Goal: Task Accomplishment & Management: Use online tool/utility

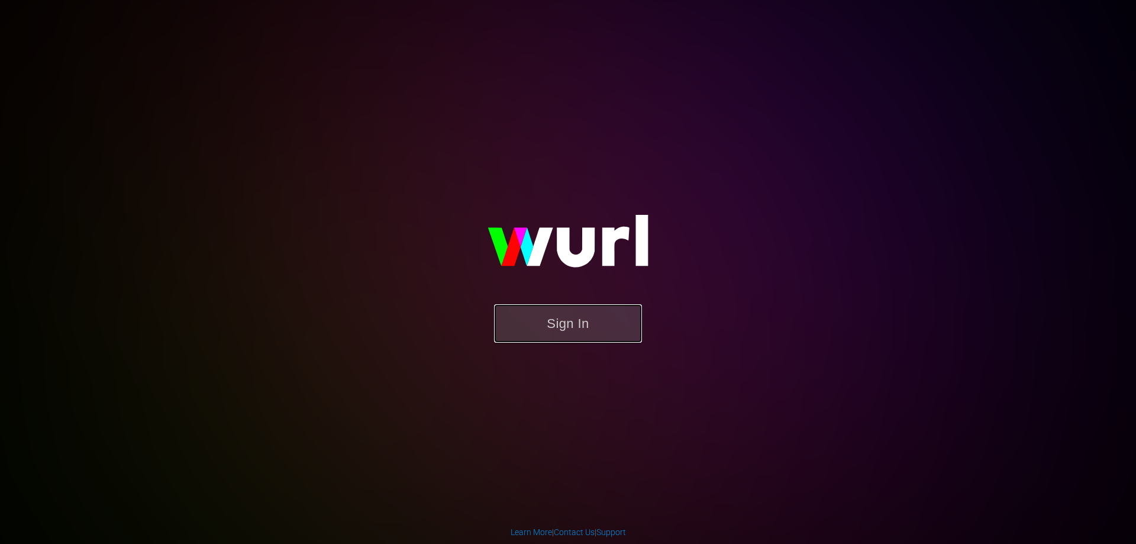
click at [549, 315] on button "Sign In" at bounding box center [568, 323] width 148 height 38
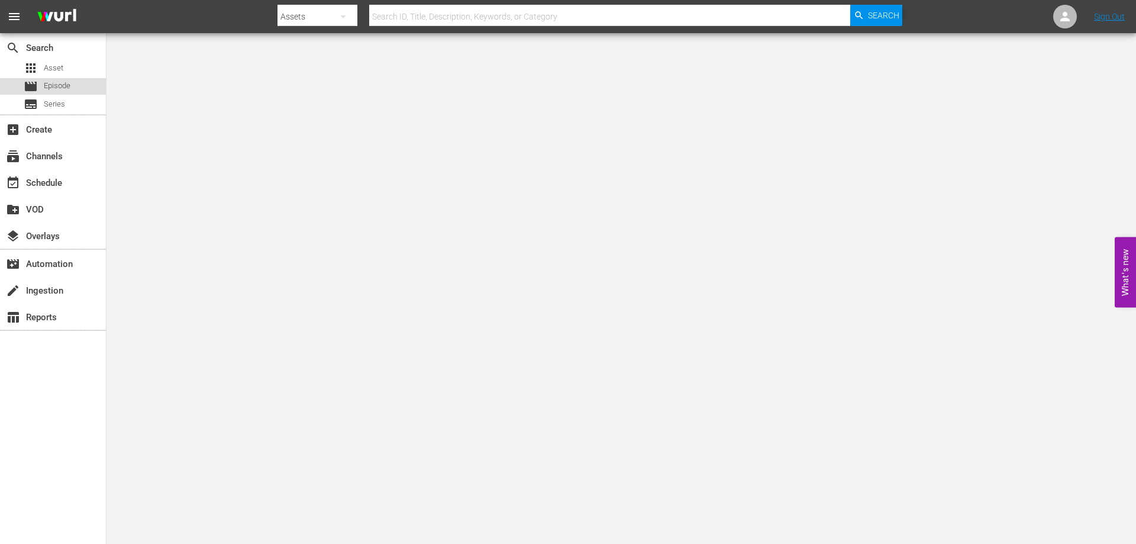
click at [43, 89] on div "movie Episode" at bounding box center [47, 86] width 47 height 17
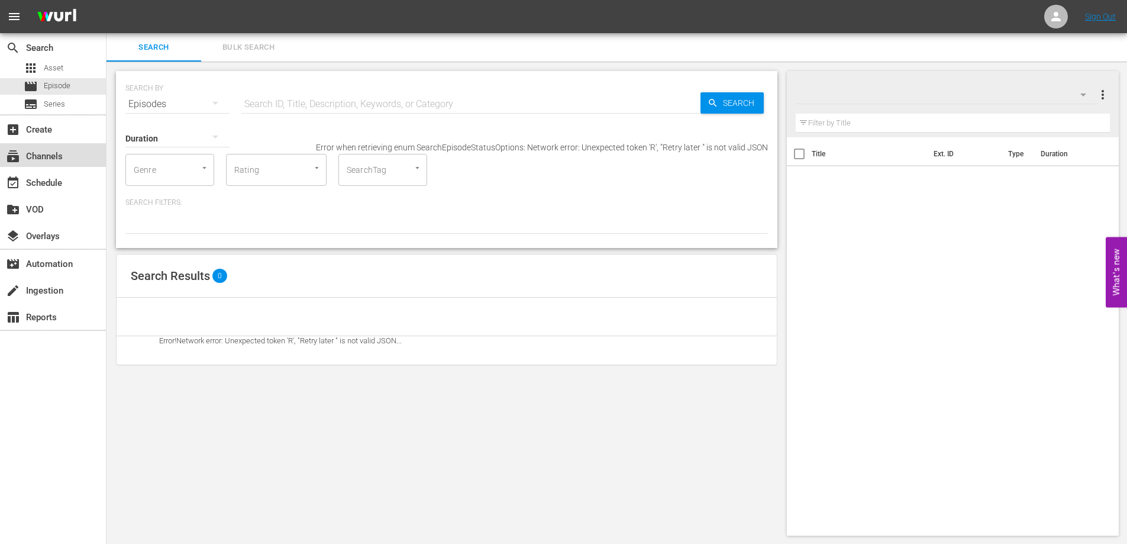
click at [56, 160] on div "subscriptions Channels" at bounding box center [33, 154] width 66 height 11
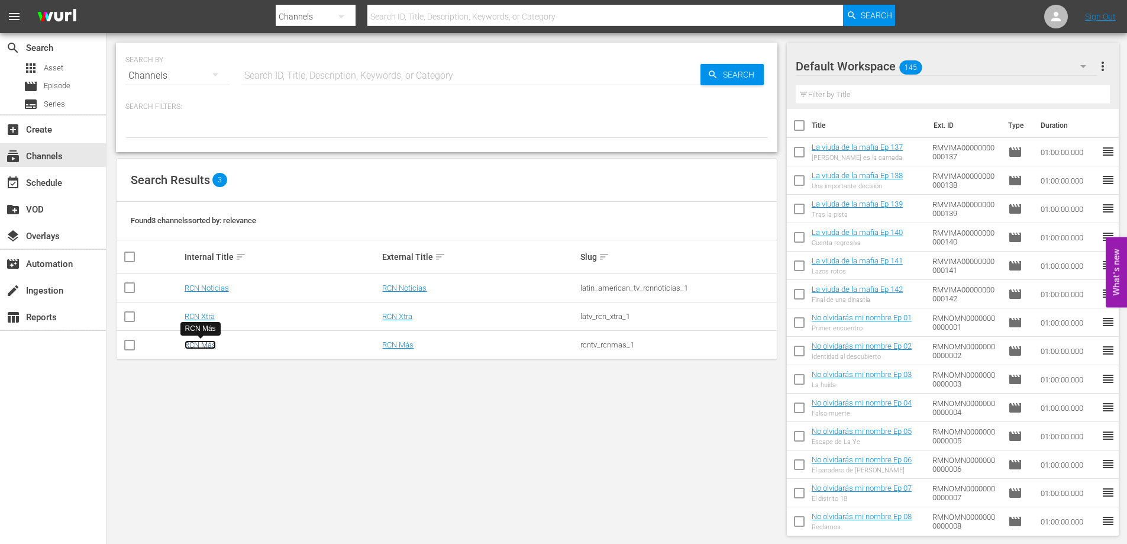
click at [198, 347] on link "RCN Más" at bounding box center [200, 344] width 31 height 9
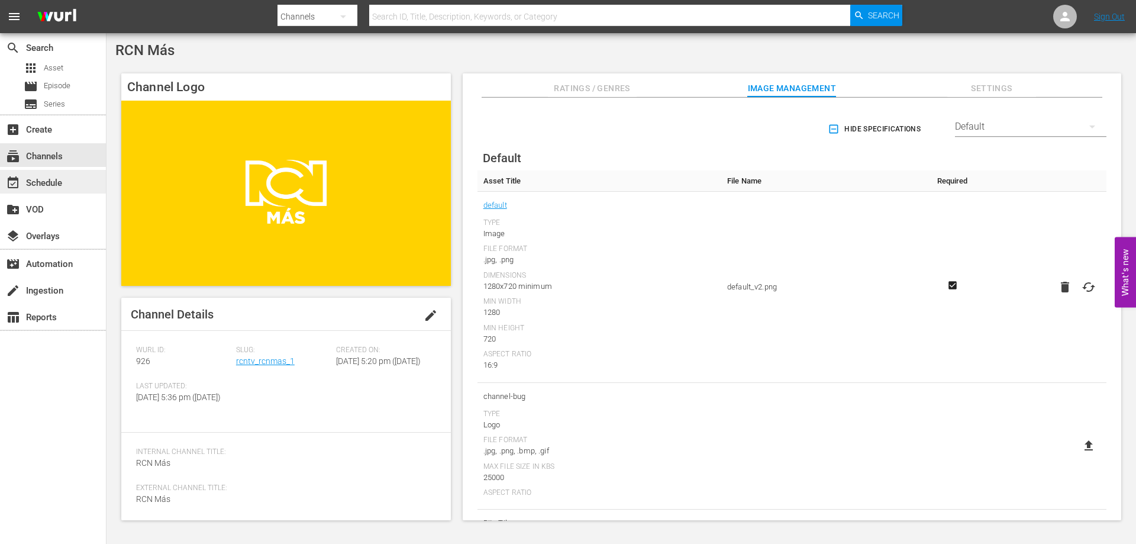
click at [57, 182] on div "event_available Schedule" at bounding box center [33, 181] width 66 height 11
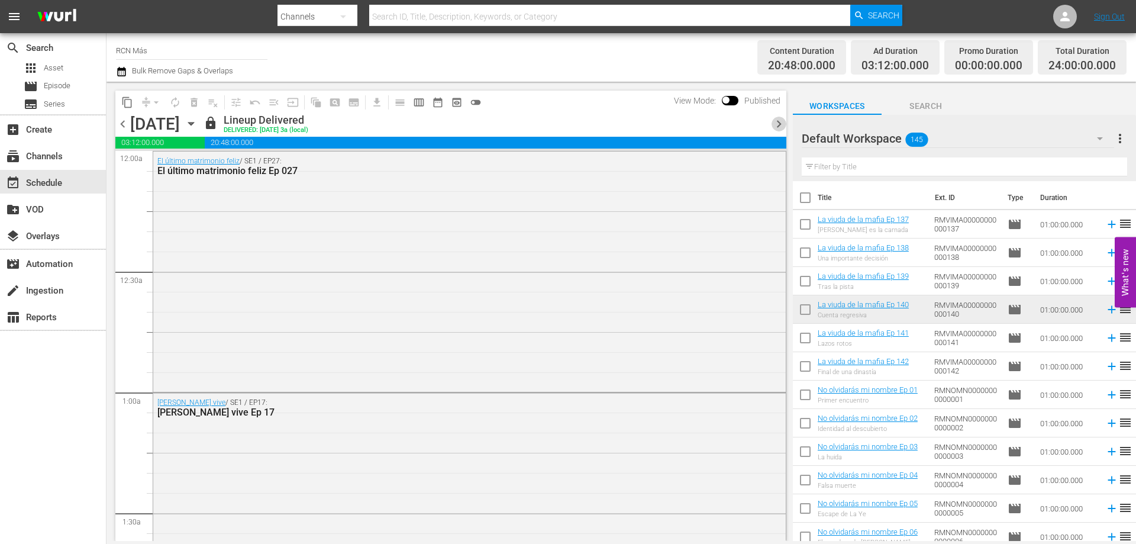
click at [771, 121] on span "chevron_right" at bounding box center [778, 124] width 15 height 15
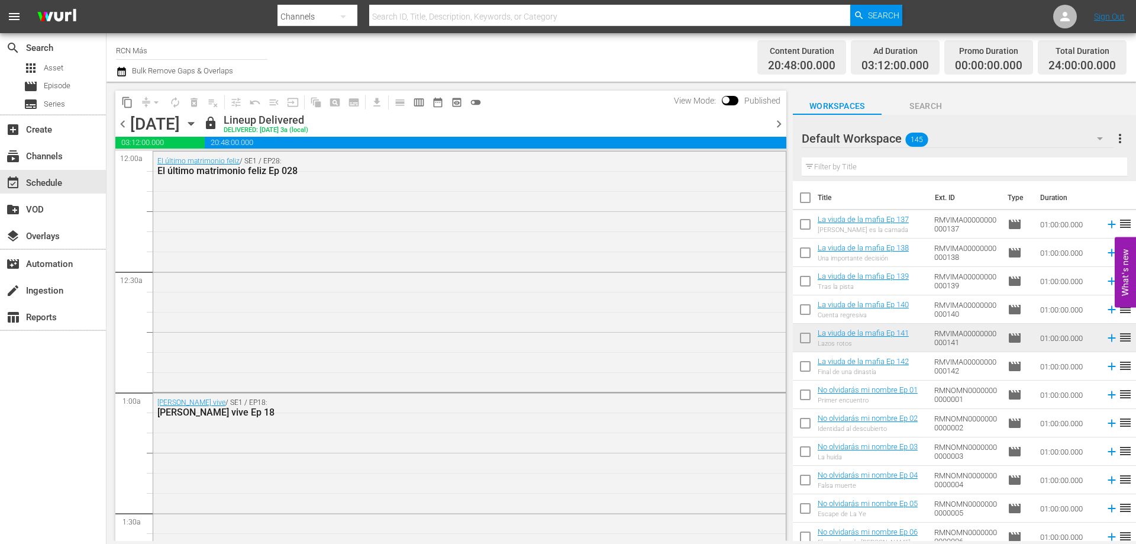
click at [777, 124] on span "chevron_right" at bounding box center [778, 124] width 15 height 15
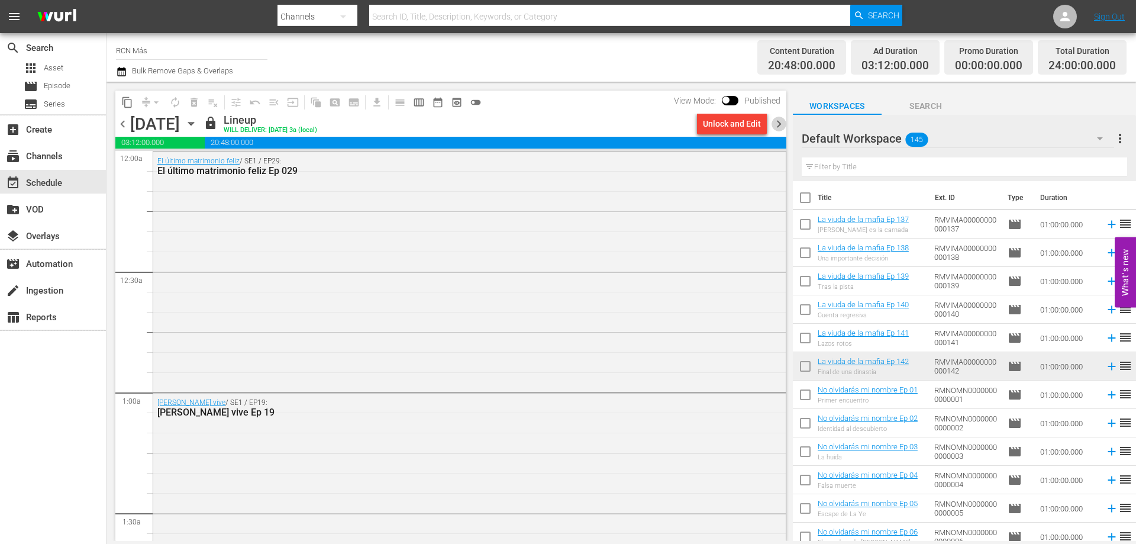
click at [781, 125] on span "chevron_right" at bounding box center [778, 124] width 15 height 15
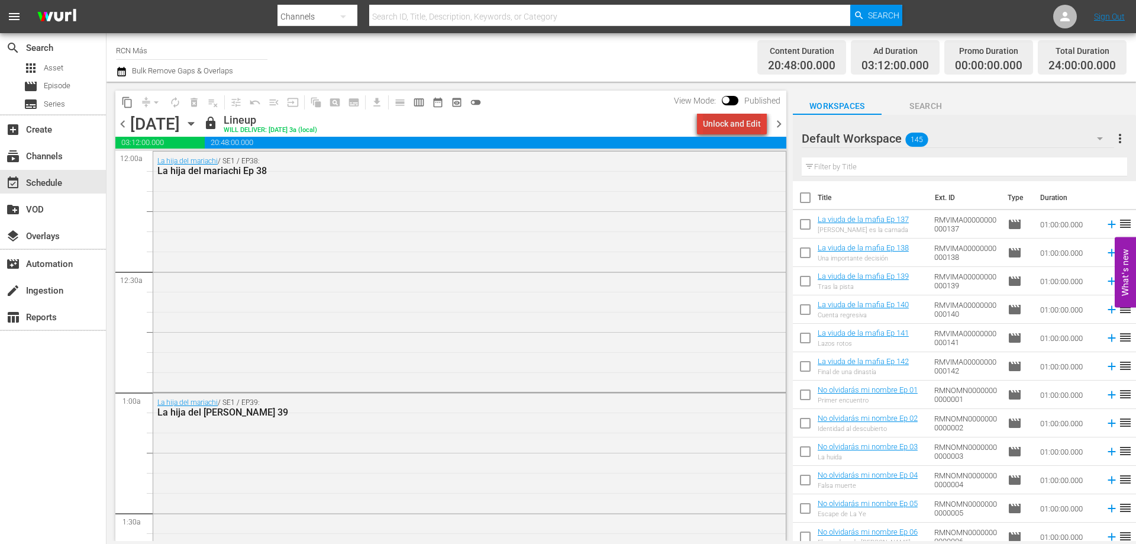
click at [745, 124] on div "Unlock and Edit" at bounding box center [732, 123] width 58 height 21
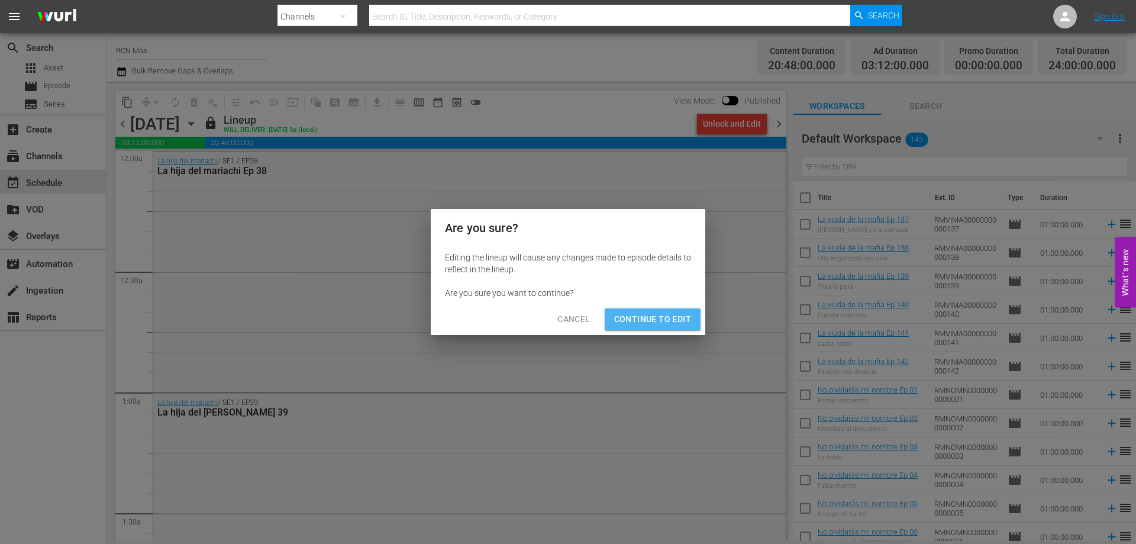
click at [679, 313] on span "Continue to Edit" at bounding box center [652, 319] width 77 height 15
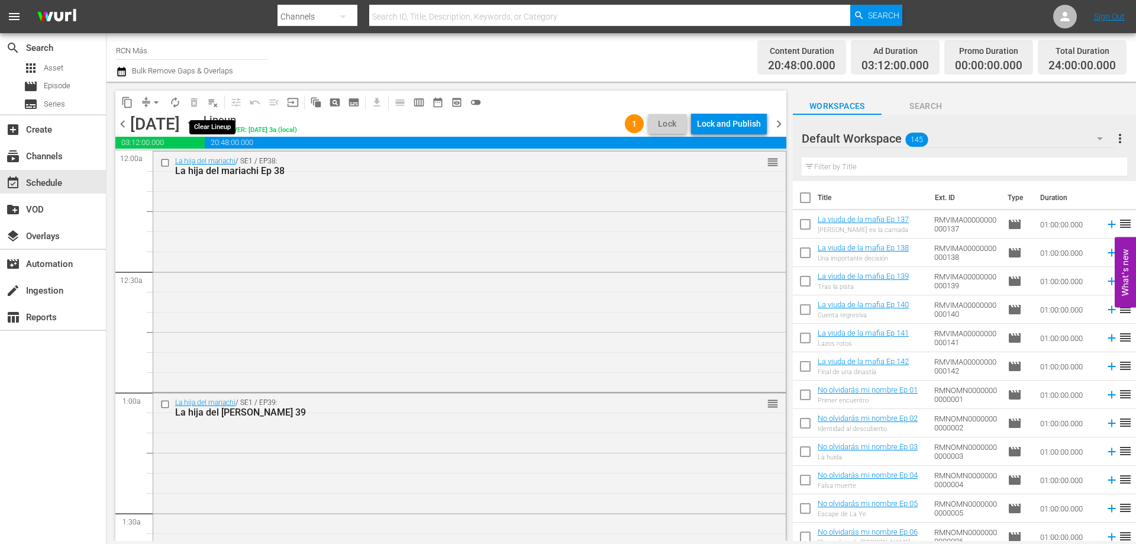
click at [208, 103] on span "playlist_remove_outlined" at bounding box center [213, 102] width 12 height 12
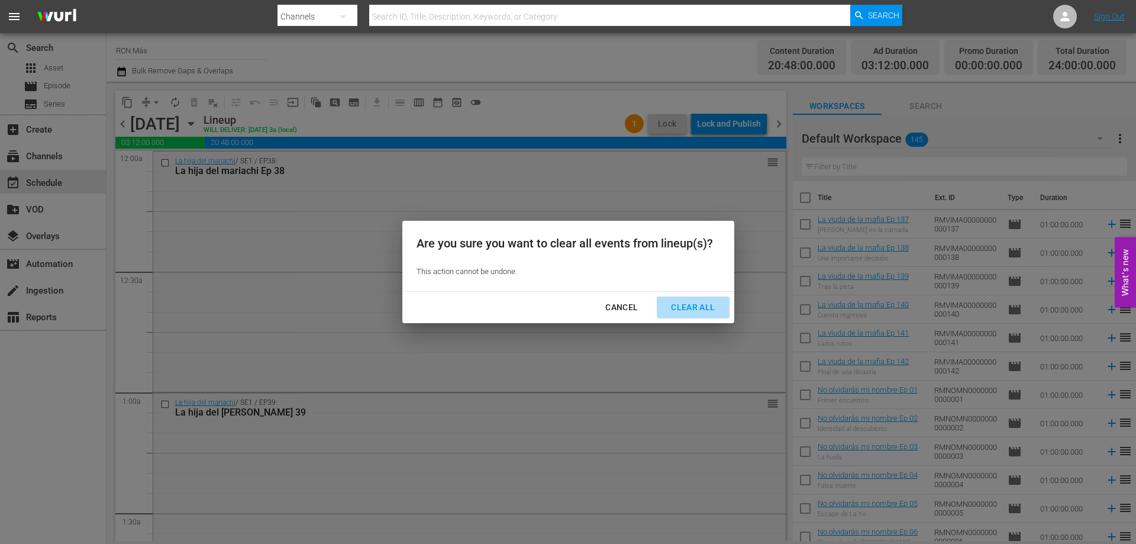
click at [687, 307] on div "Clear All" at bounding box center [692, 307] width 63 height 15
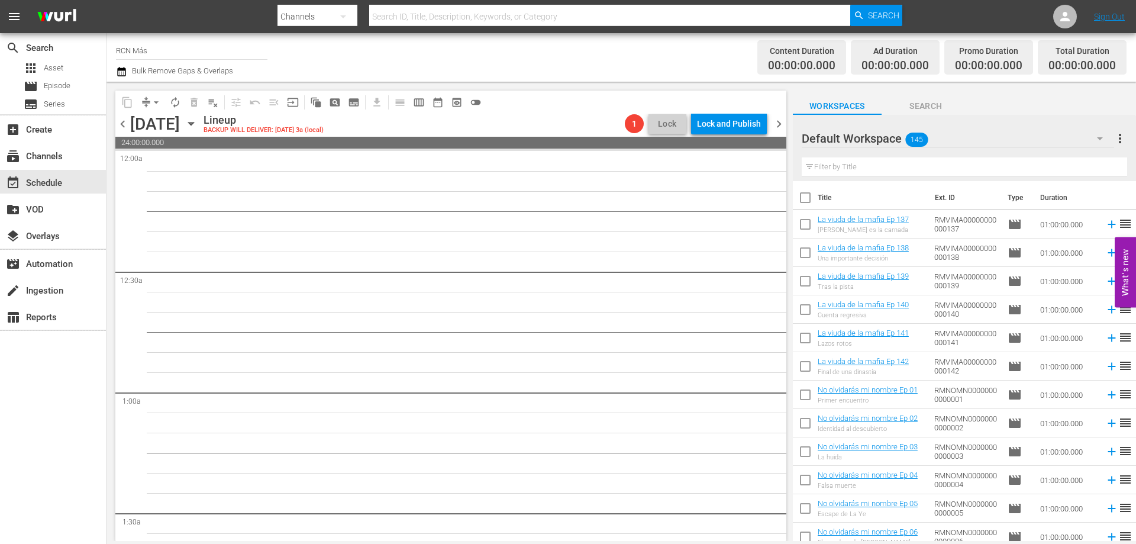
click at [122, 122] on span "chevron_left" at bounding box center [122, 124] width 15 height 15
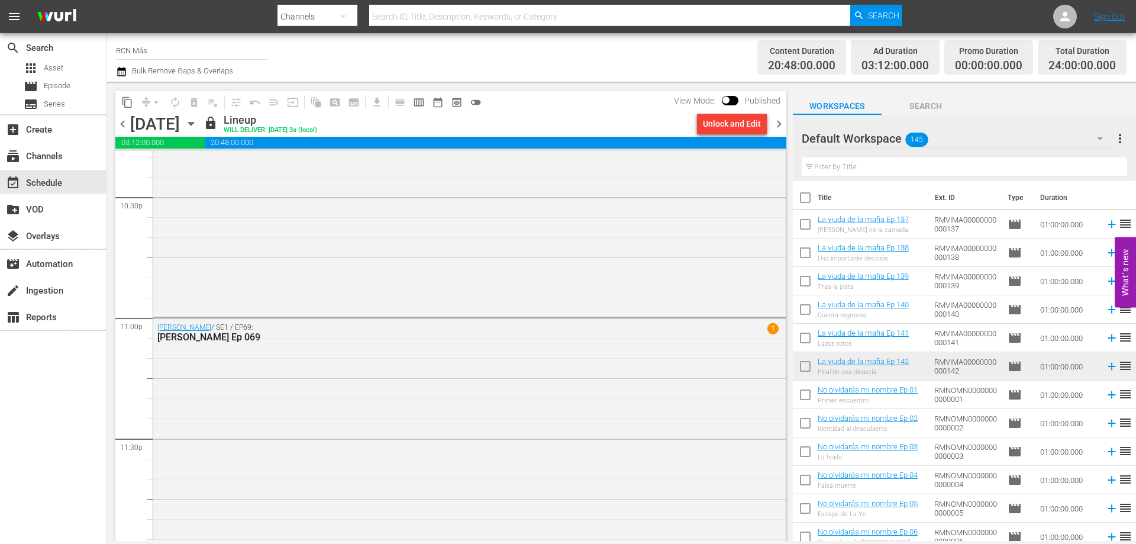
scroll to position [5402, 0]
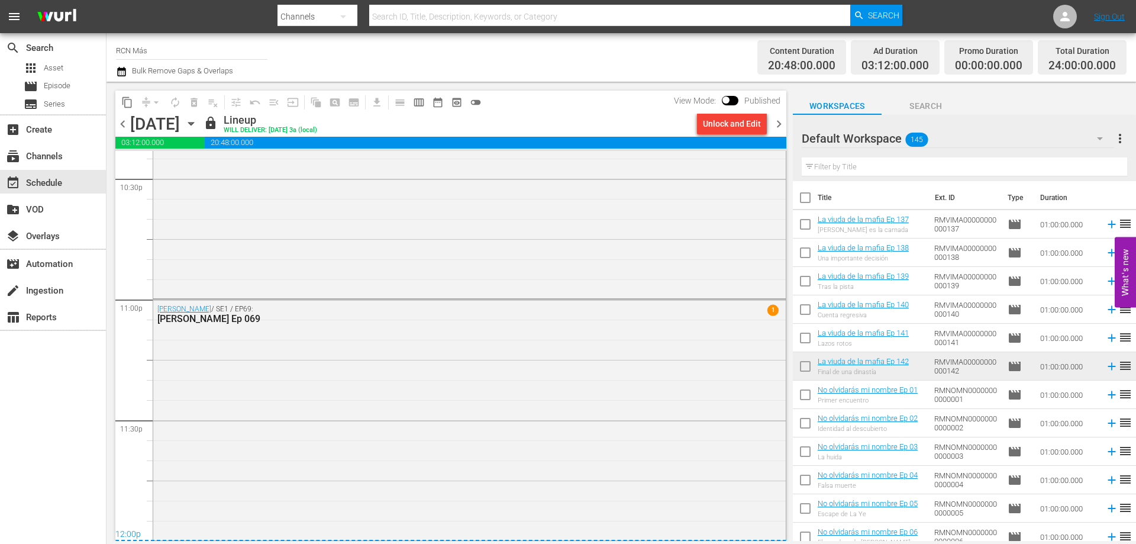
click at [783, 119] on span "chevron_right" at bounding box center [778, 124] width 15 height 15
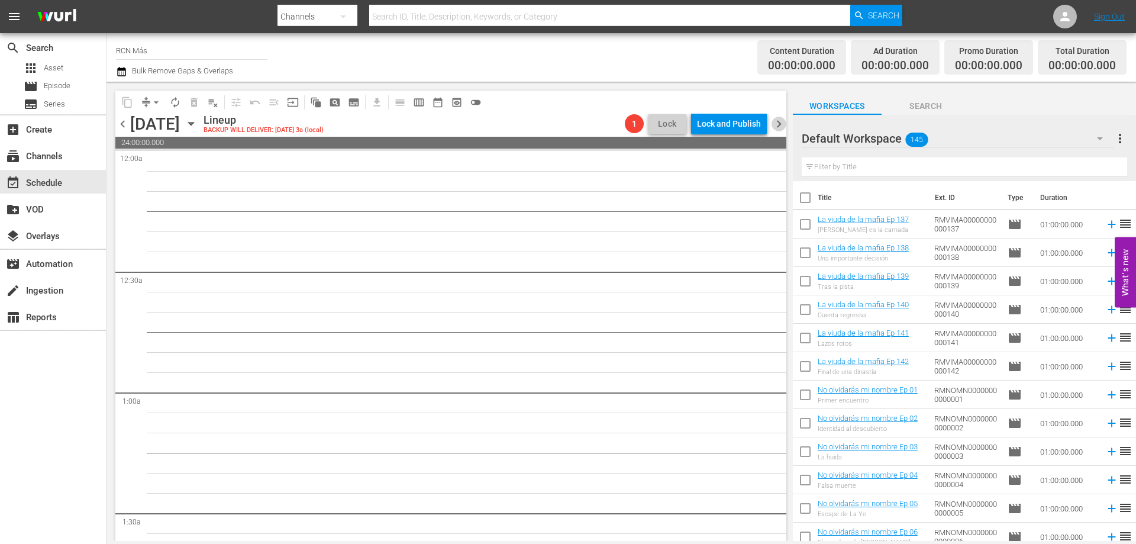
click at [783, 124] on span "chevron_right" at bounding box center [778, 124] width 15 height 15
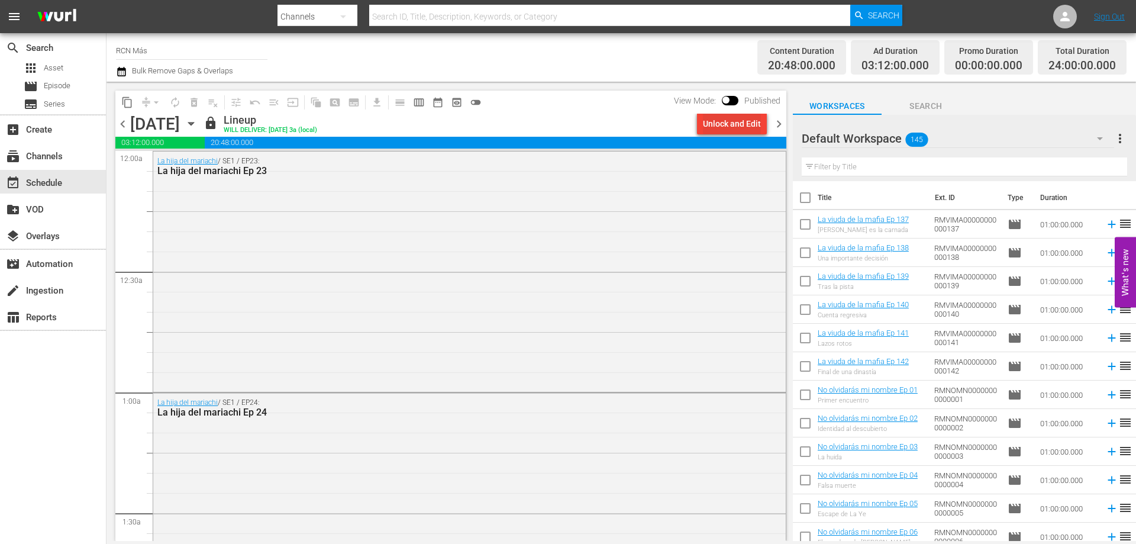
click at [719, 127] on div "Unlock and Edit" at bounding box center [732, 123] width 58 height 21
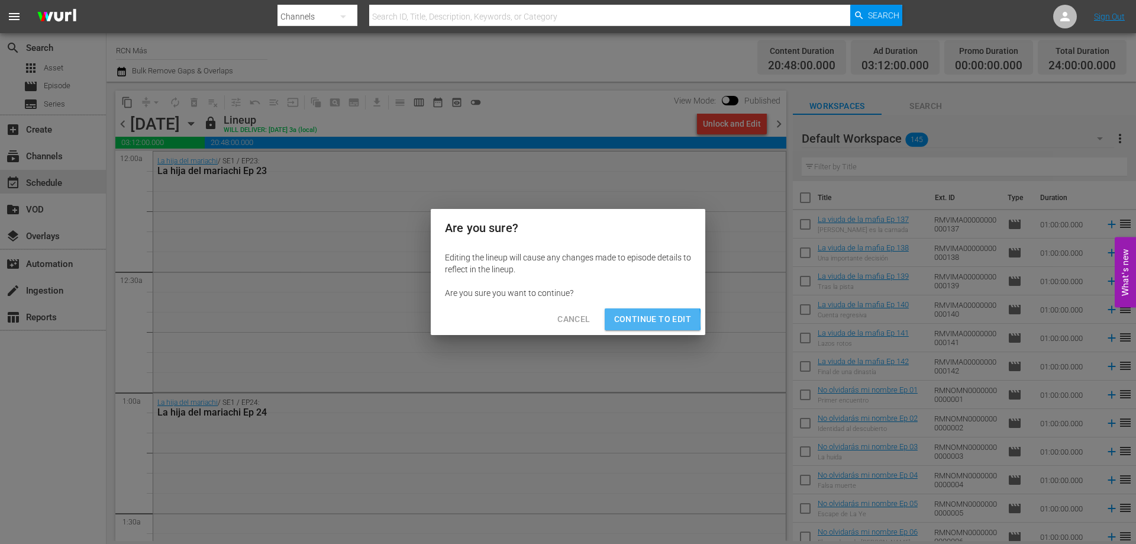
click at [625, 320] on span "Continue to Edit" at bounding box center [652, 319] width 77 height 15
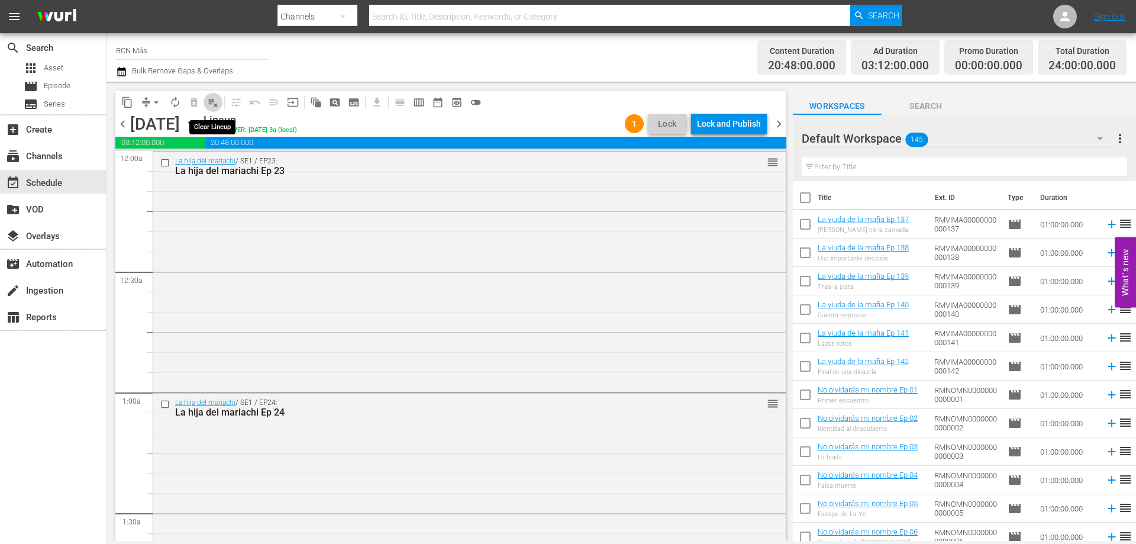
click at [216, 99] on span "playlist_remove_outlined" at bounding box center [213, 102] width 12 height 12
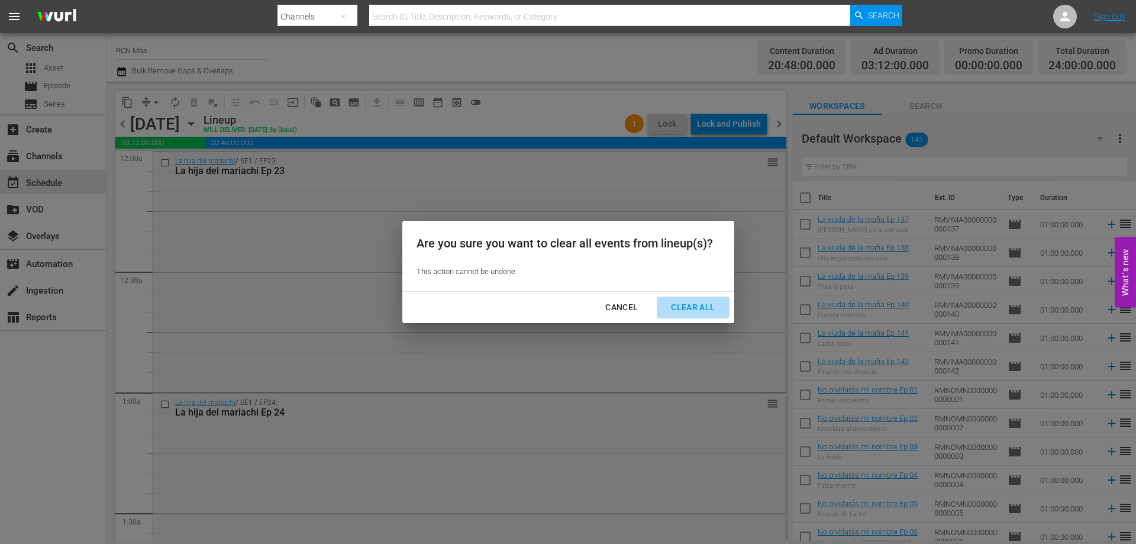
click at [706, 311] on div "Clear All" at bounding box center [692, 307] width 63 height 15
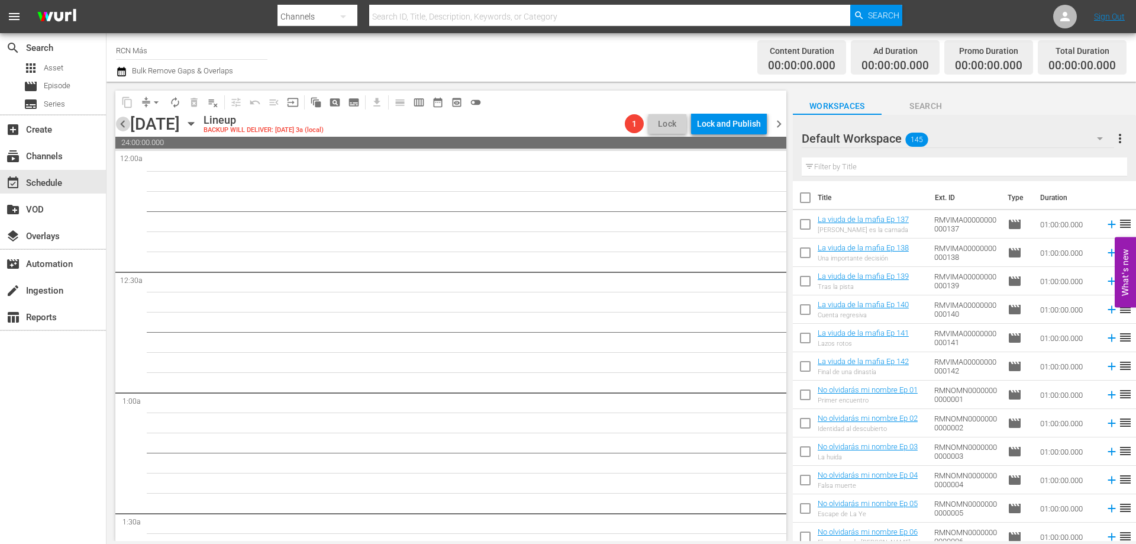
click at [122, 124] on span "chevron_left" at bounding box center [122, 124] width 15 height 15
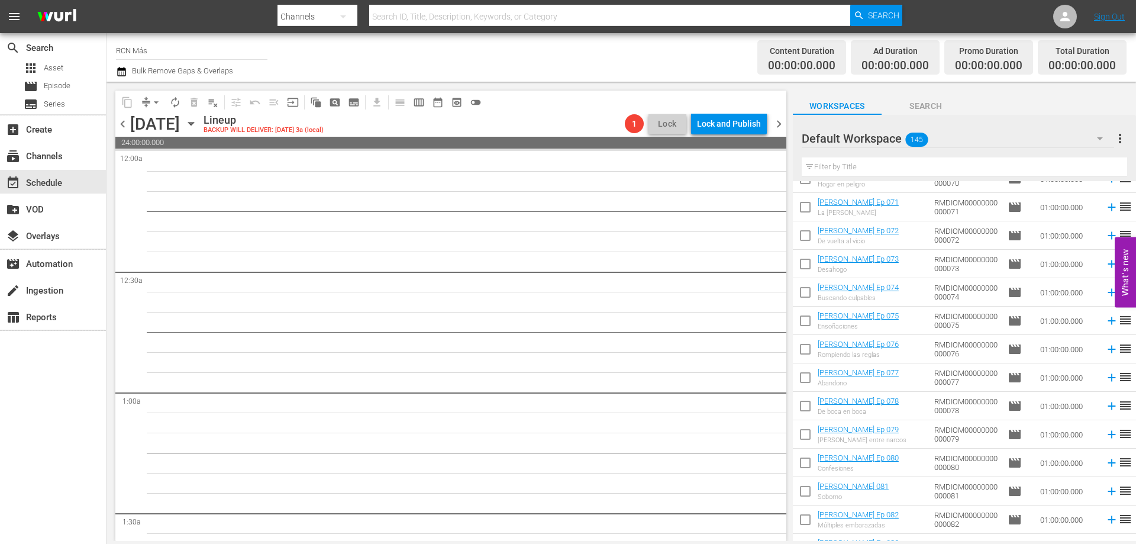
scroll to position [2750, 0]
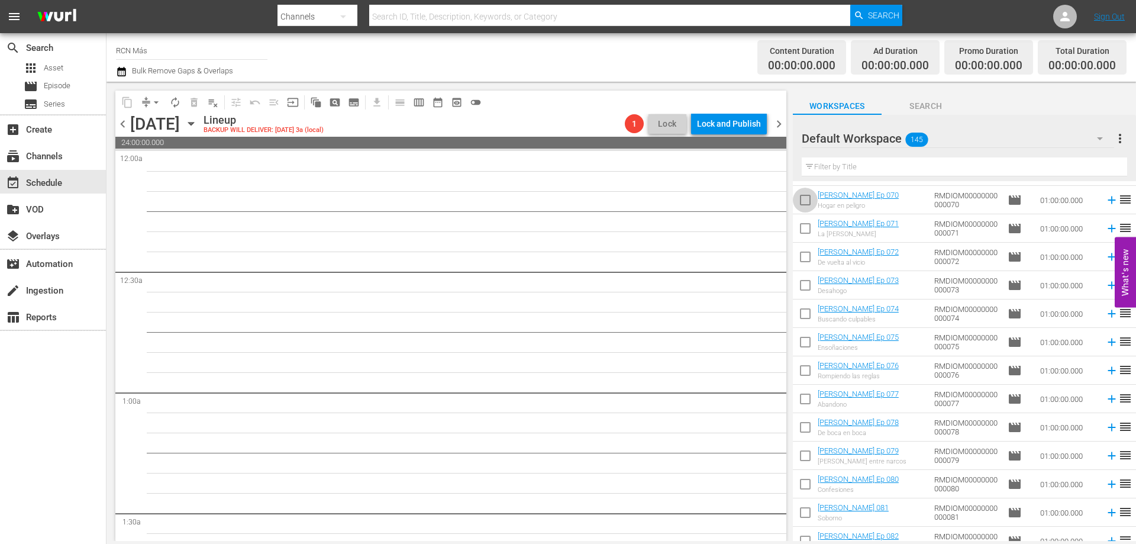
click at [812, 198] on input "checkbox" at bounding box center [805, 202] width 25 height 25
checkbox input "true"
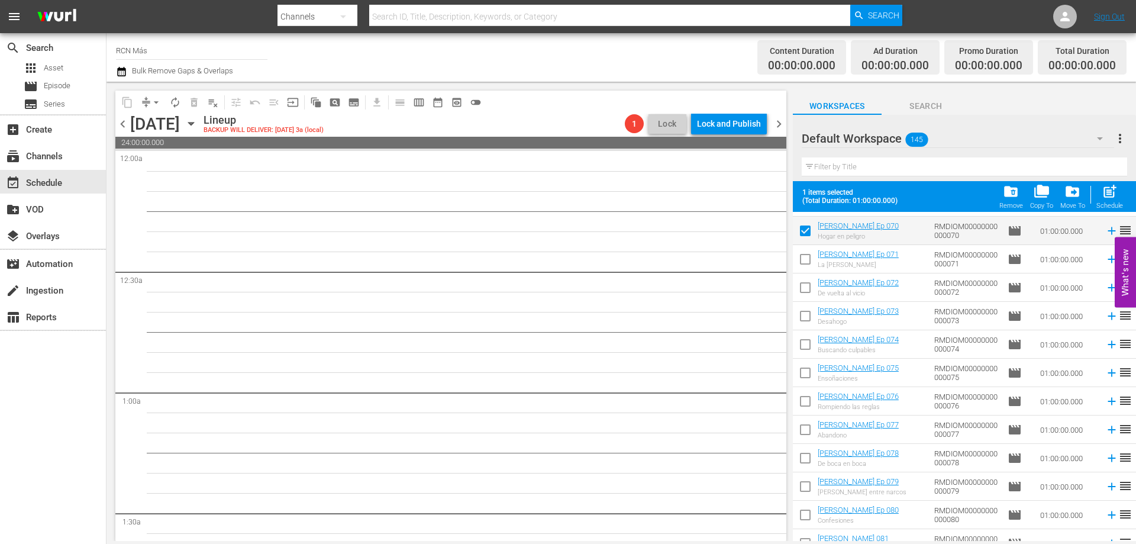
click at [807, 266] on input "checkbox" at bounding box center [805, 261] width 25 height 25
checkbox input "true"
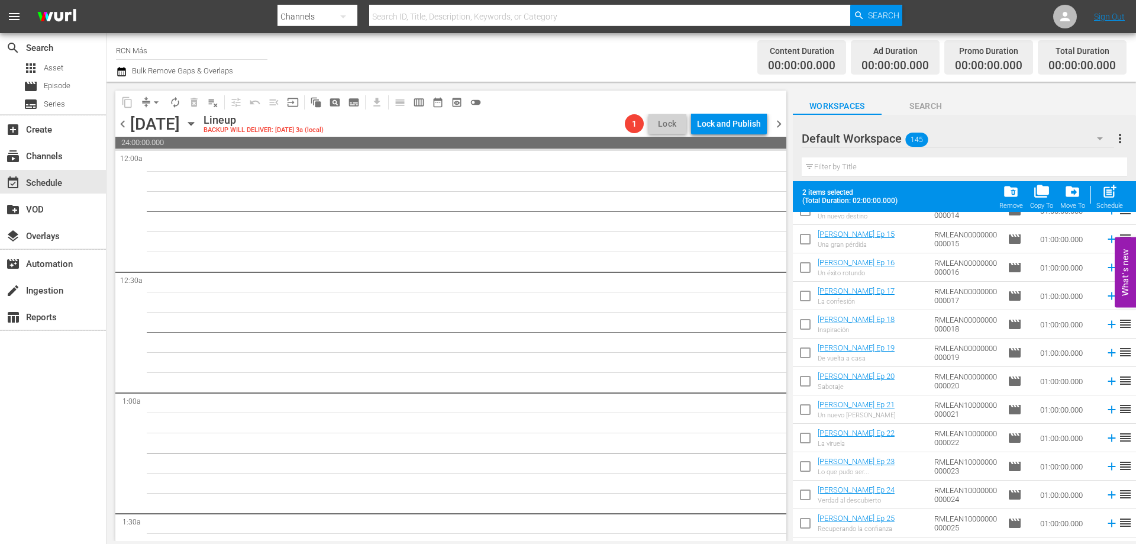
scroll to position [3378, 0]
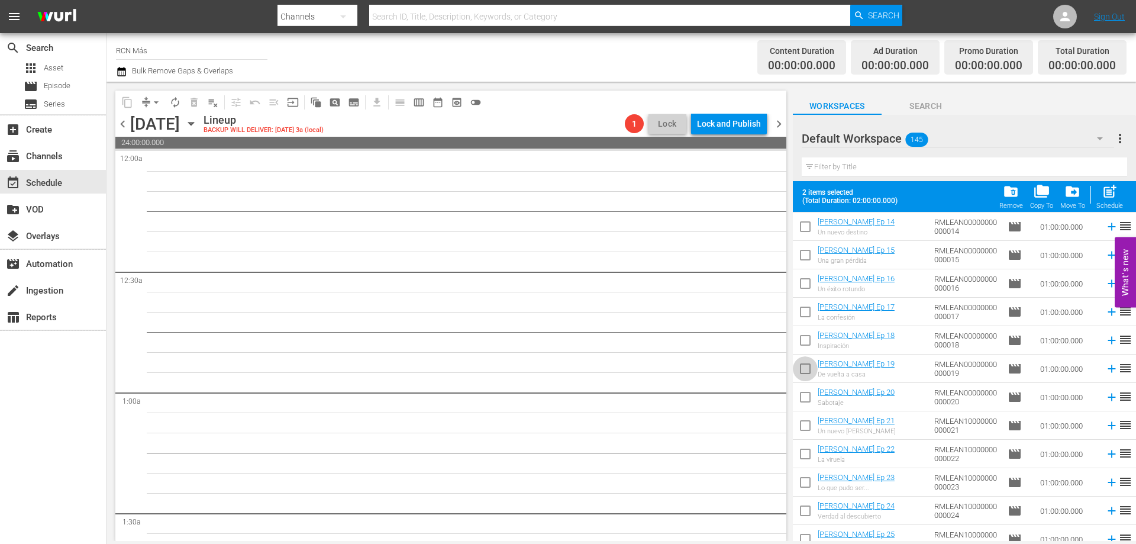
click at [811, 368] on input "checkbox" at bounding box center [805, 370] width 25 height 25
checkbox input "true"
drag, startPoint x: 804, startPoint y: 402, endPoint x: 806, endPoint y: 413, distance: 11.9
click at [805, 402] on input "checkbox" at bounding box center [805, 399] width 25 height 25
checkbox input "true"
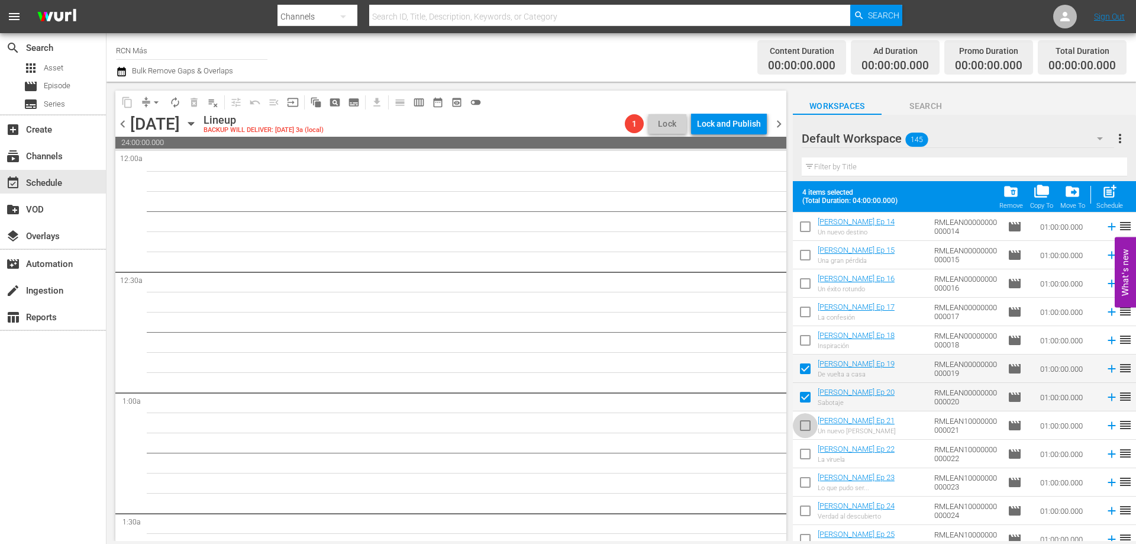
click at [807, 423] on input "checkbox" at bounding box center [805, 427] width 25 height 25
checkbox input "true"
click at [1114, 199] on span "post_add" at bounding box center [1109, 191] width 16 height 16
checkbox input "false"
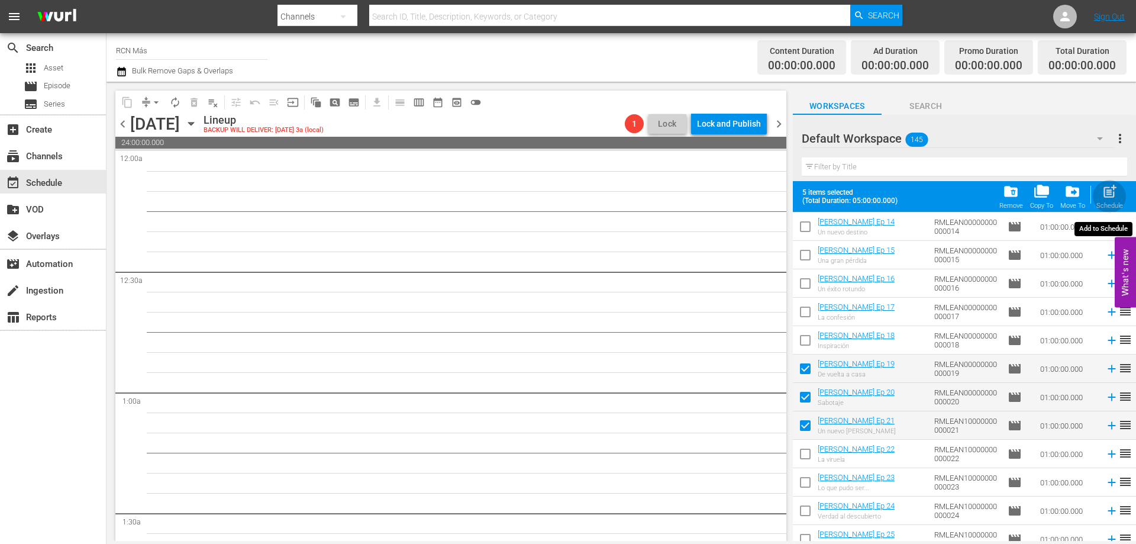
checkbox input "false"
